Goal: Check status

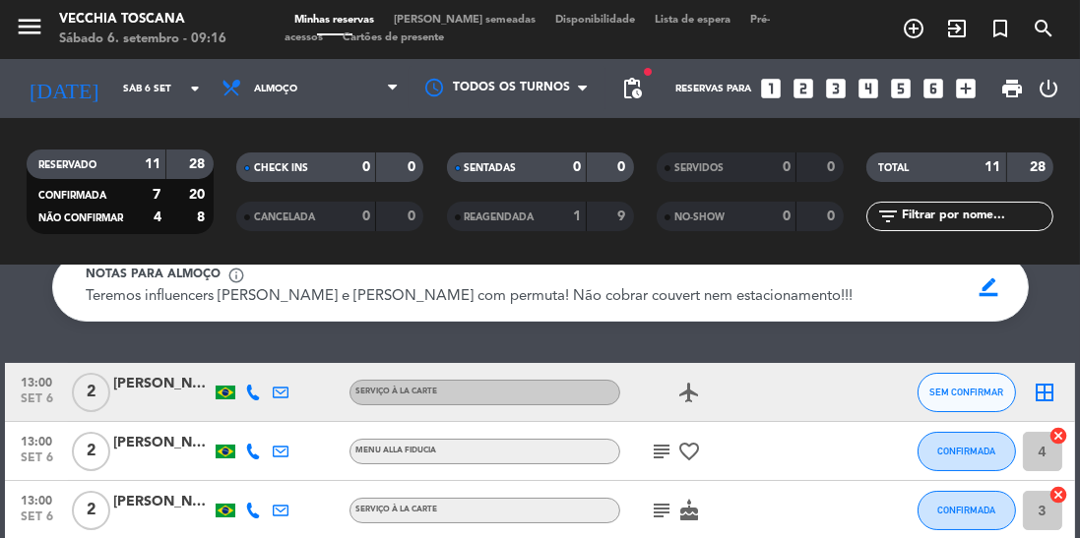
scroll to position [87, 0]
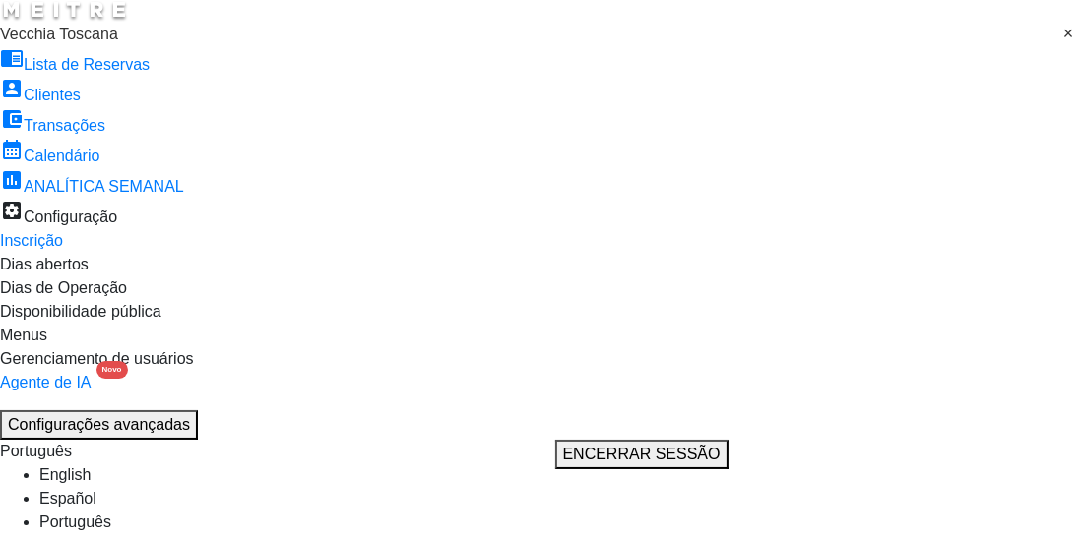
scroll to position [151, 0]
